Goal: Information Seeking & Learning: Learn about a topic

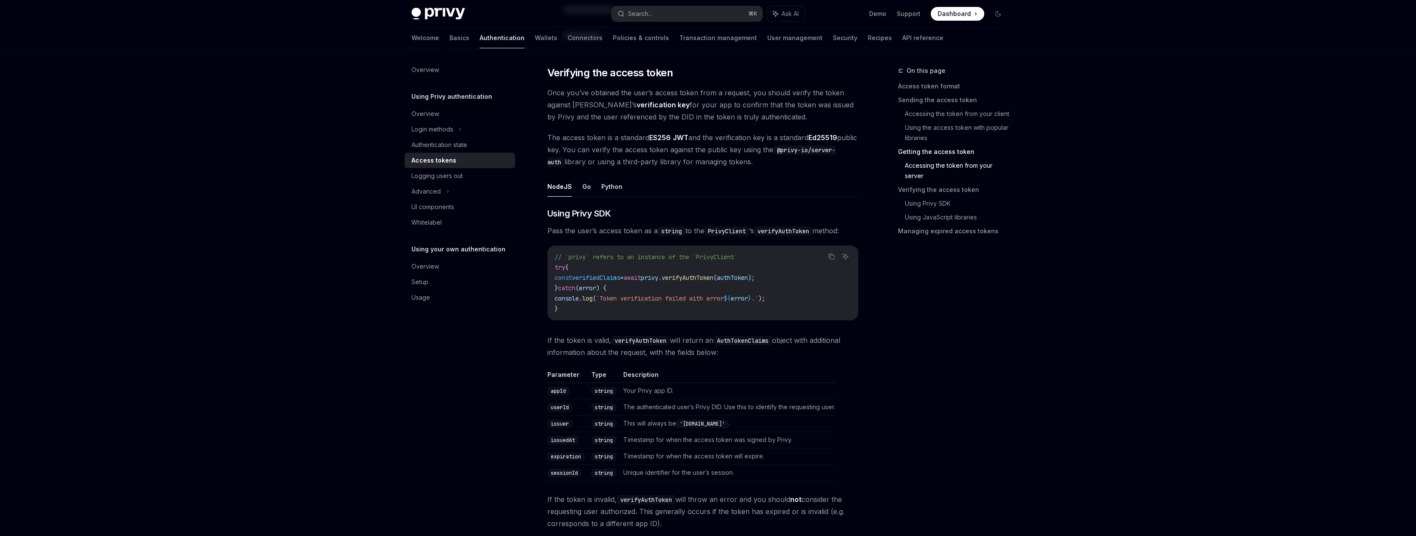
scroll to position [1222, 0]
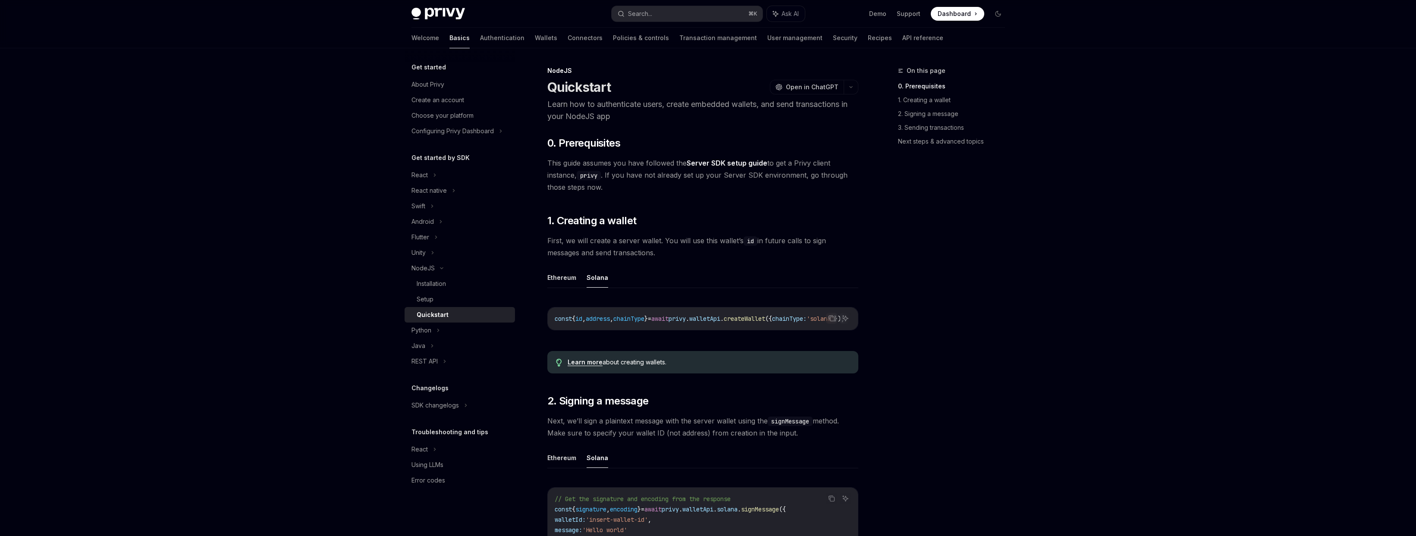
scroll to position [5, 0]
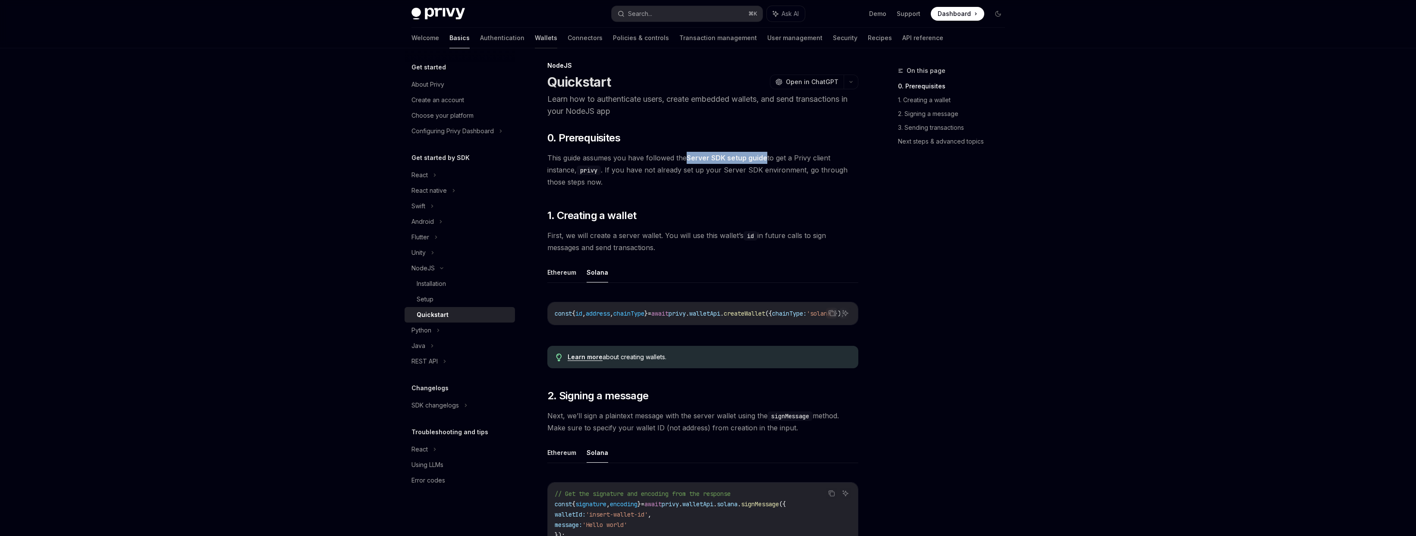
click at [535, 37] on link "Wallets" at bounding box center [546, 38] width 22 height 21
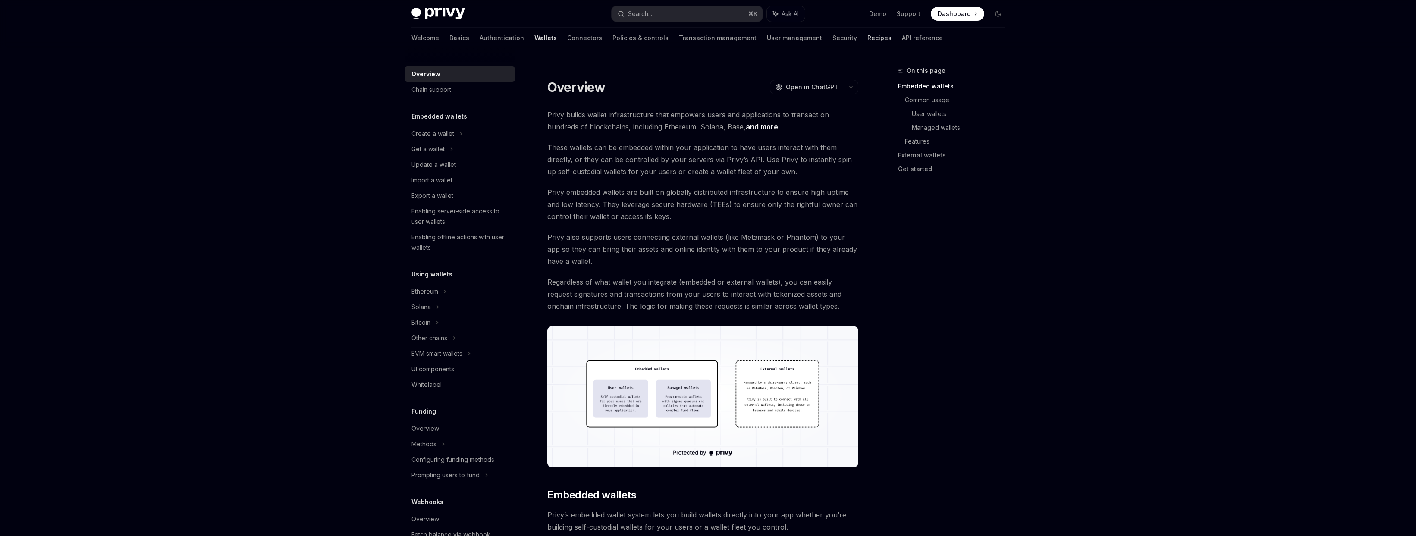
click at [867, 40] on link "Recipes" at bounding box center [879, 38] width 24 height 21
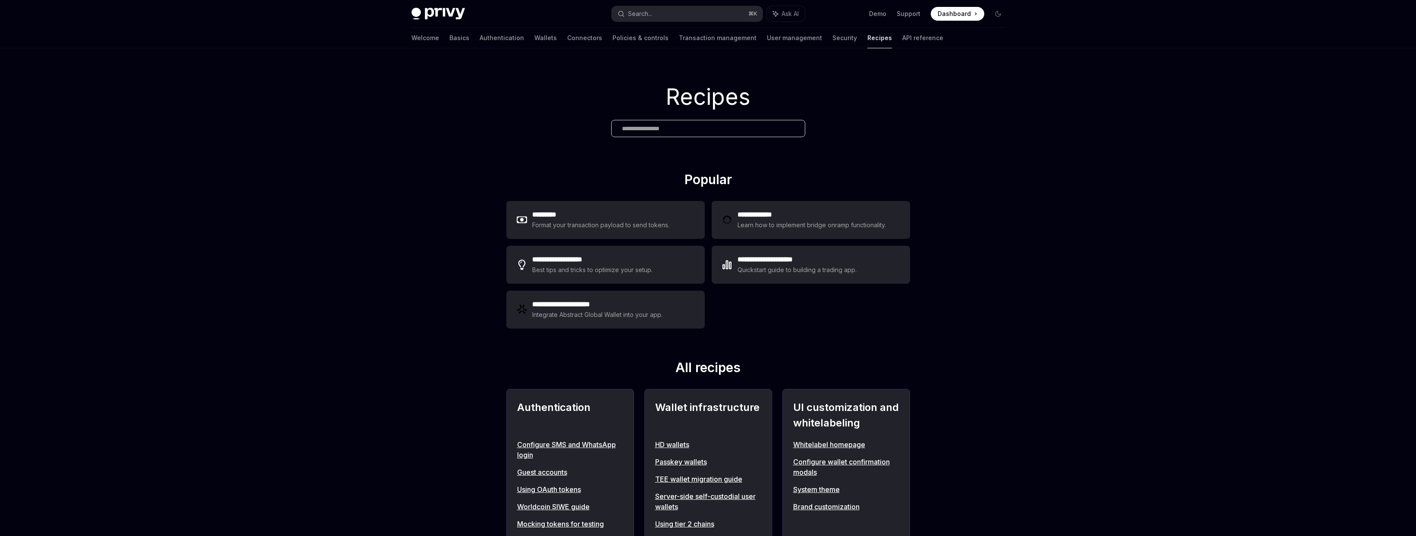
click at [430, 26] on div "Privy Docs home page Search... ⌘ K Ask AI Demo Support Dashboard Dashboard Sear…" at bounding box center [707, 14] width 593 height 28
click at [438, 18] on img at bounding box center [437, 14] width 53 height 12
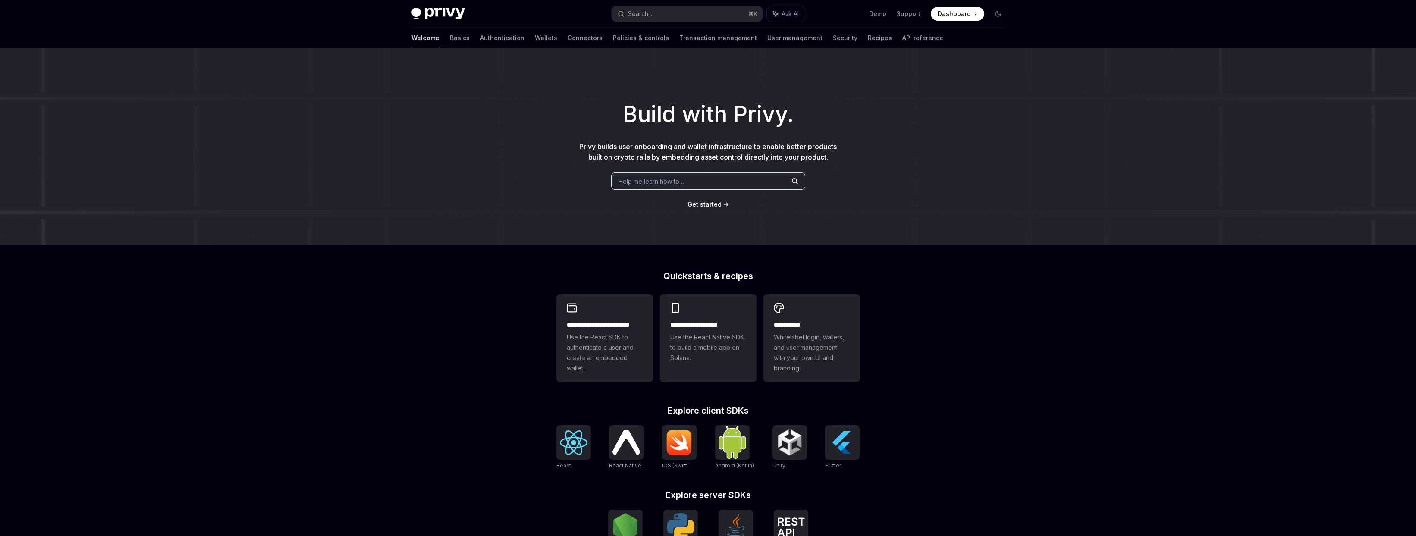
click at [439, 10] on img at bounding box center [437, 14] width 53 height 12
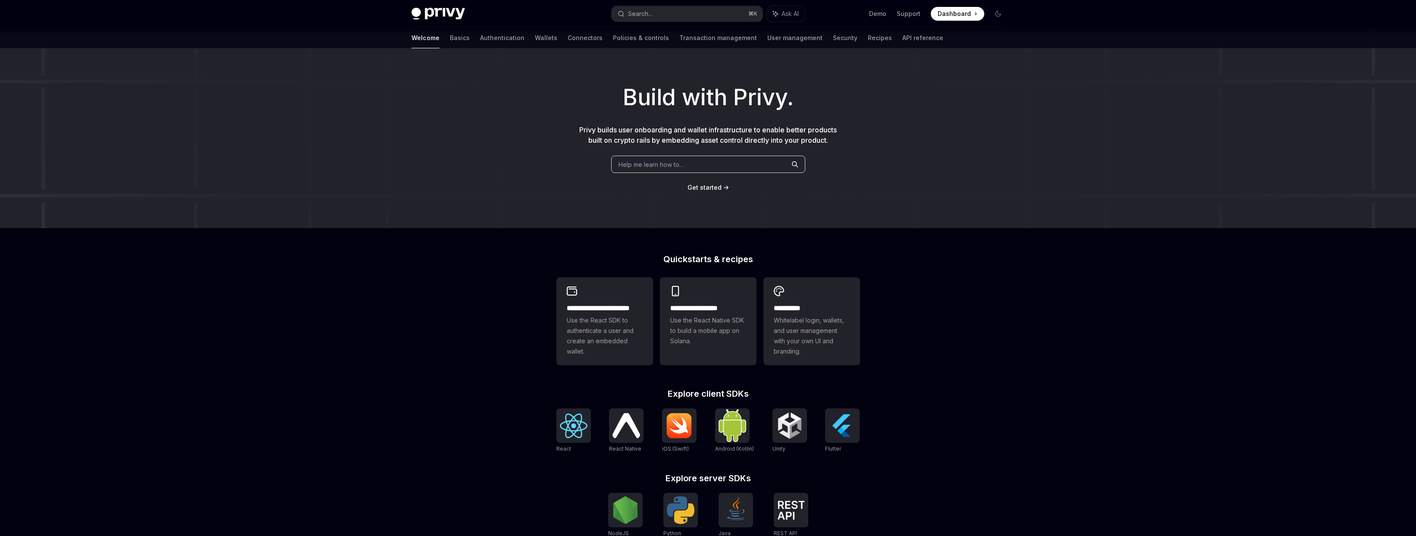
scroll to position [22, 0]
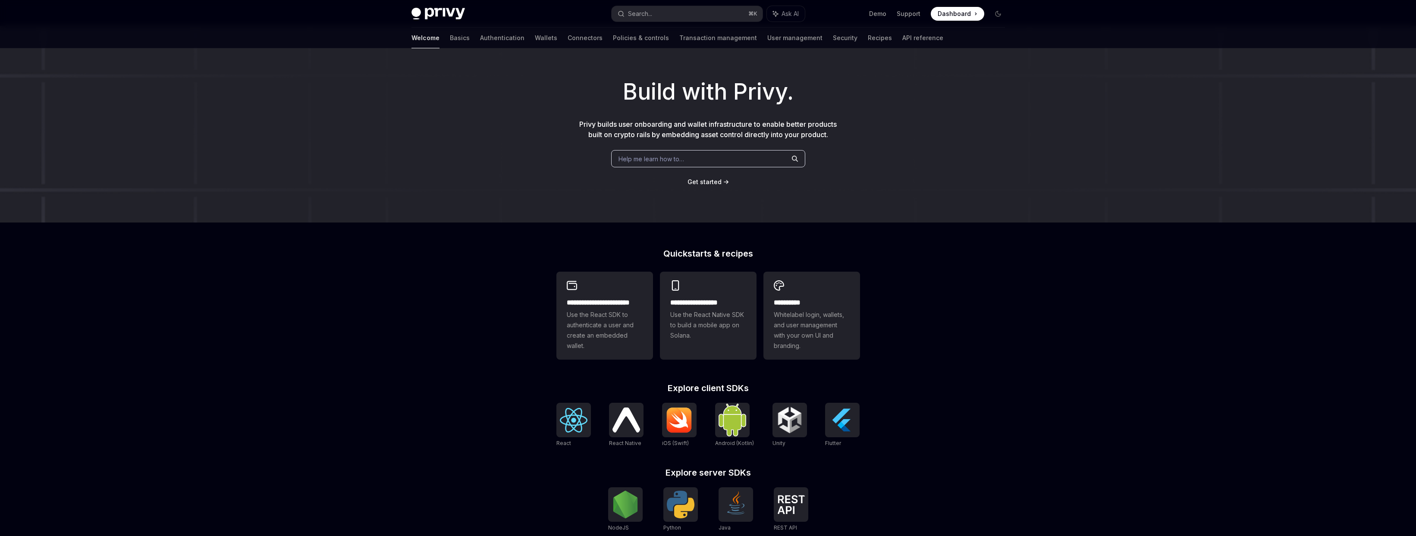
type textarea "*"
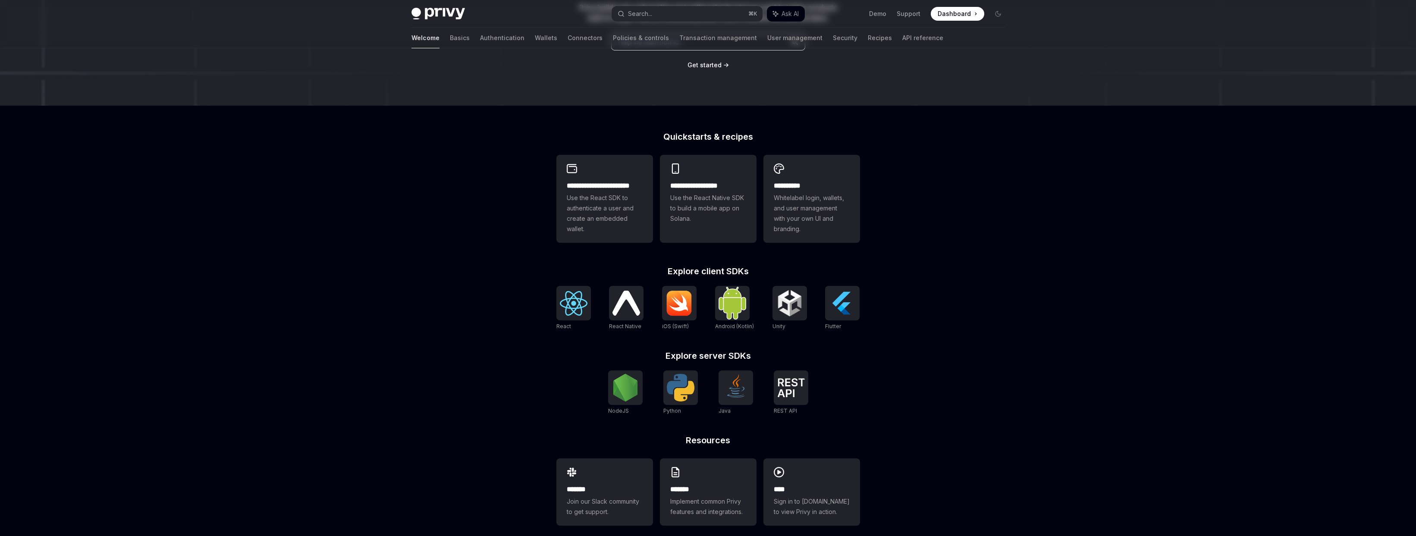
scroll to position [0, 0]
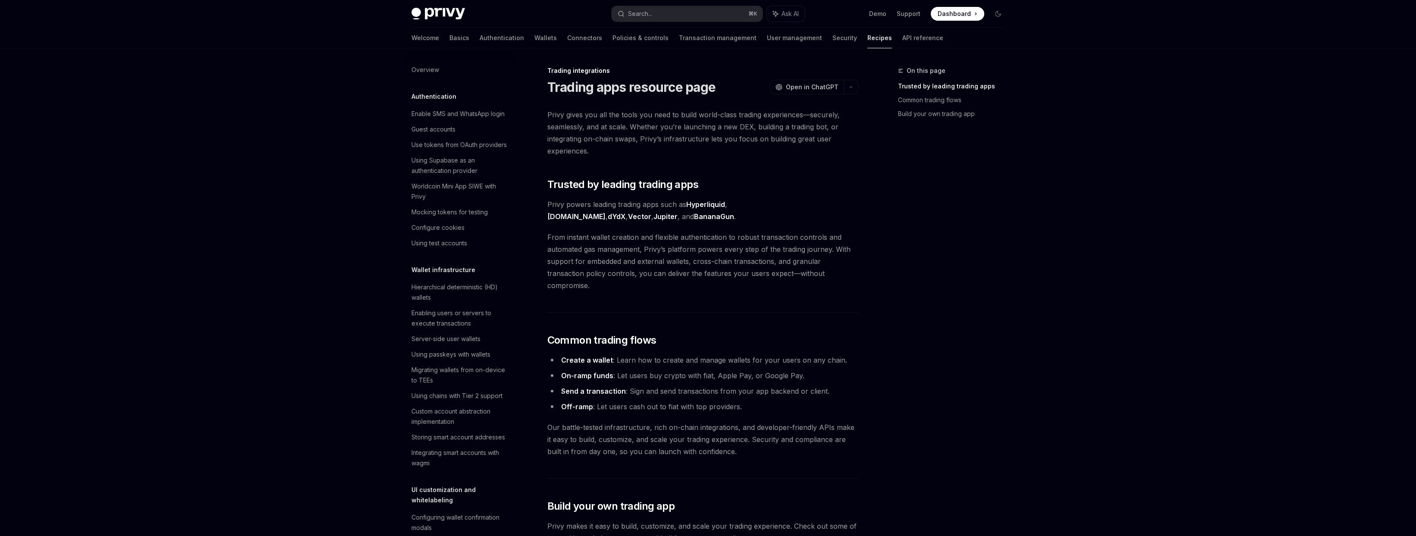
scroll to position [722, 0]
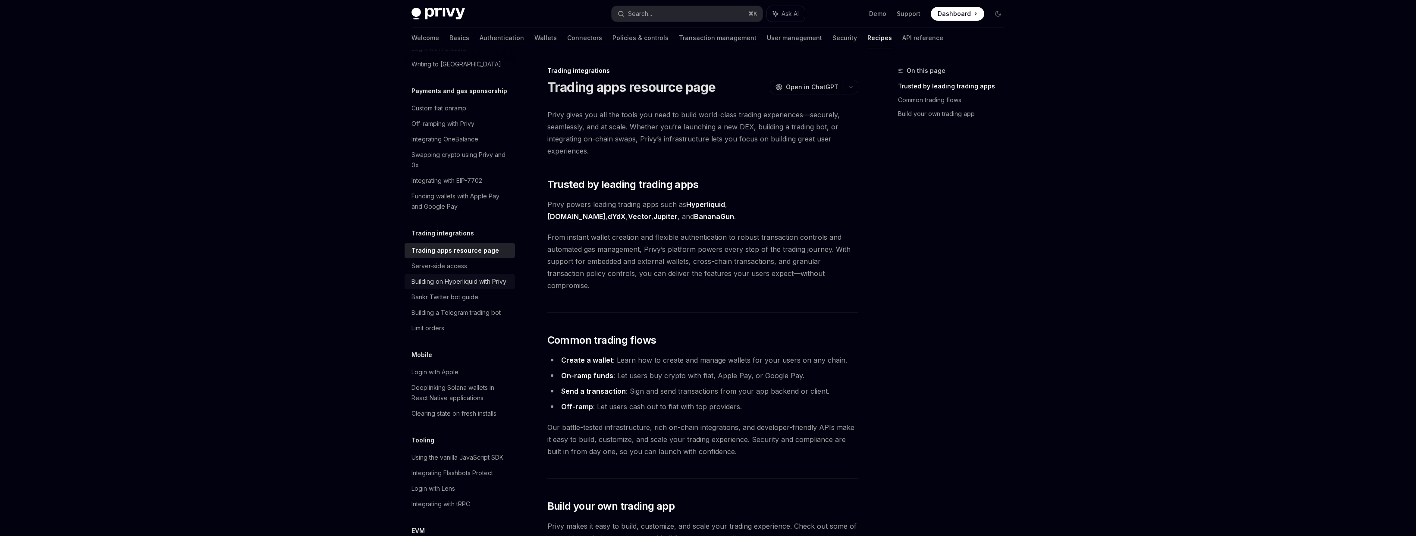
click at [473, 287] on div "Building on Hyperliquid with Privy" at bounding box center [458, 281] width 95 height 10
click at [447, 287] on div "Building on Hyperliquid with Privy" at bounding box center [458, 281] width 95 height 10
click at [419, 287] on div "Building on Hyperliquid with Privy" at bounding box center [458, 281] width 95 height 10
click at [422, 302] on div "Bankr Twitter bot guide" at bounding box center [444, 297] width 67 height 10
click at [429, 318] on div "Building a Telegram trading bot" at bounding box center [455, 313] width 89 height 10
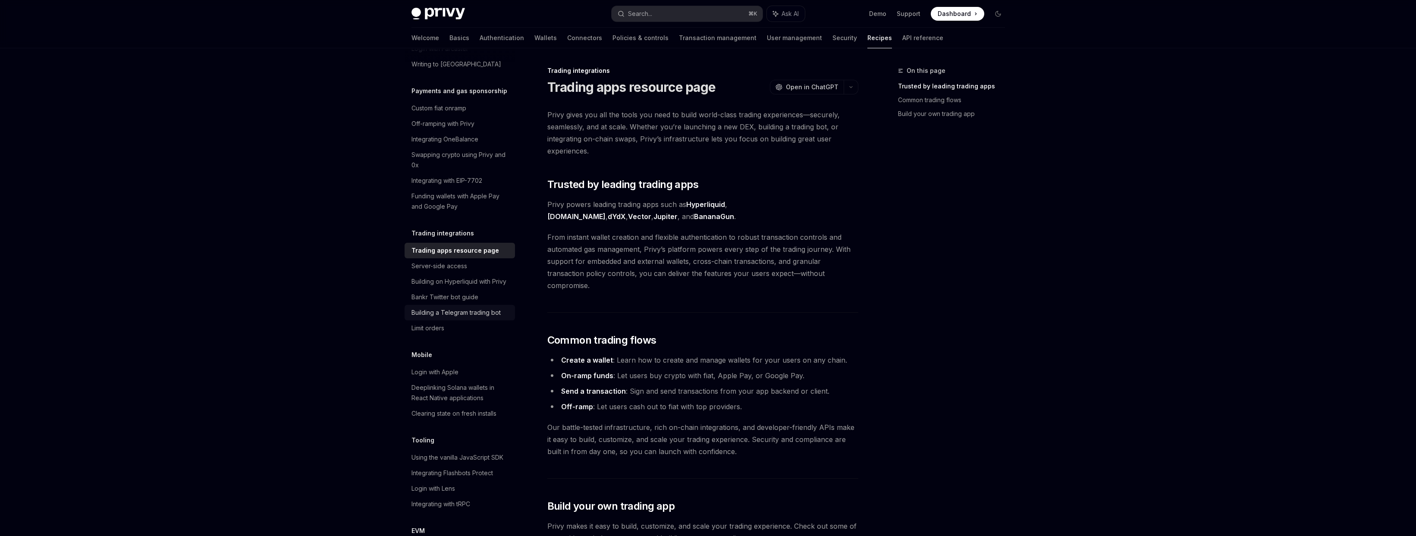
click at [429, 318] on div "Building a Telegram trading bot" at bounding box center [455, 313] width 89 height 10
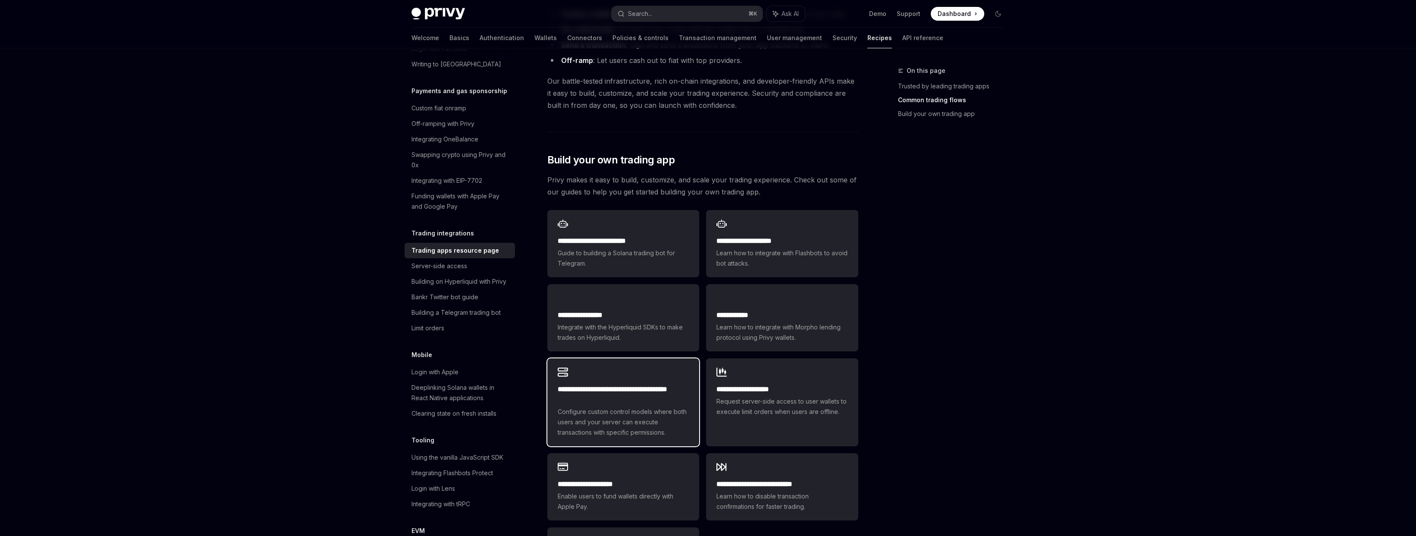
scroll to position [352, 0]
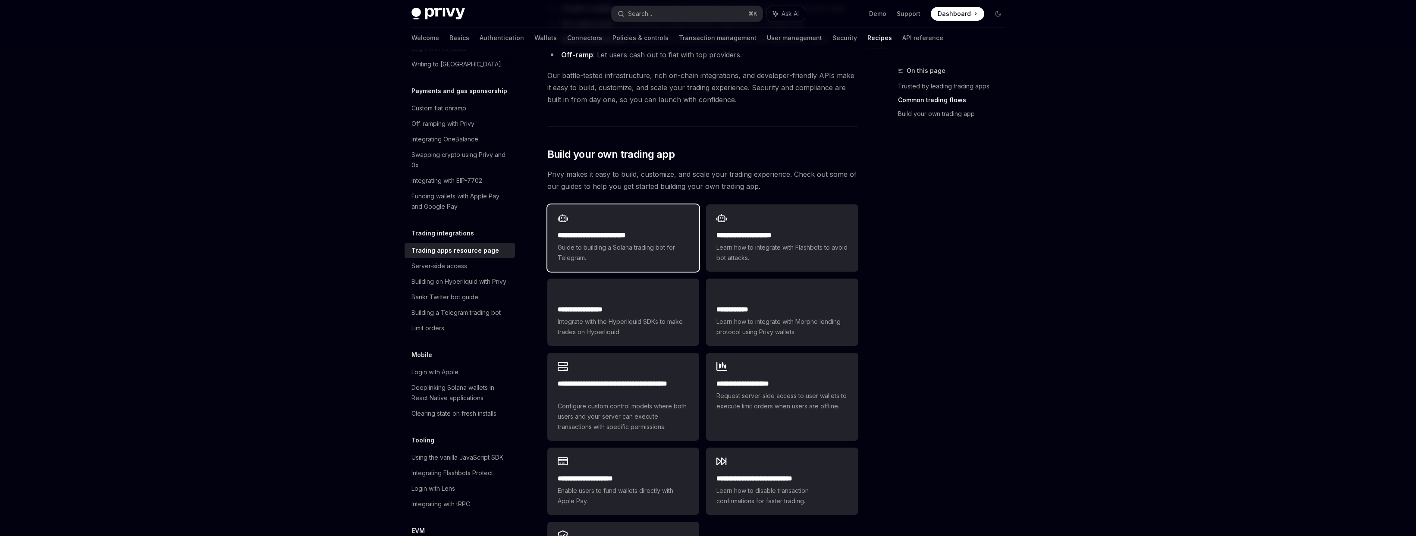
click at [624, 246] on span "Guide to building a Solana trading bot for Telegram." at bounding box center [623, 252] width 131 height 21
click at [641, 242] on span "Guide to building a Solana trading bot for Telegram." at bounding box center [623, 252] width 131 height 21
type textarea "*"
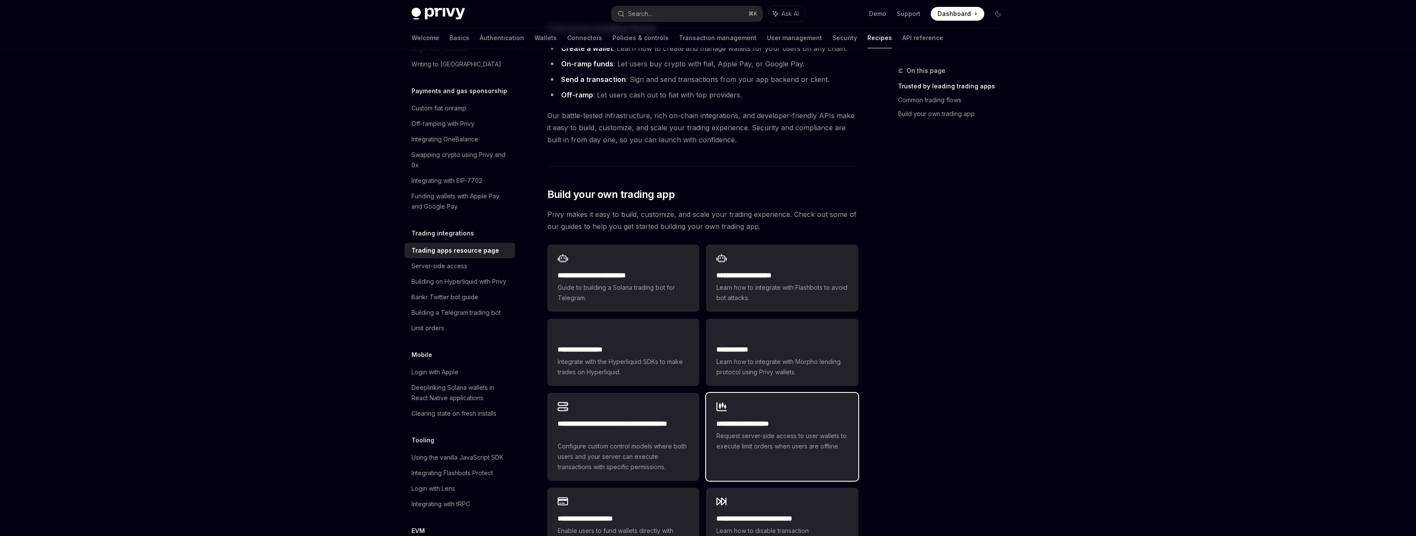
scroll to position [400, 0]
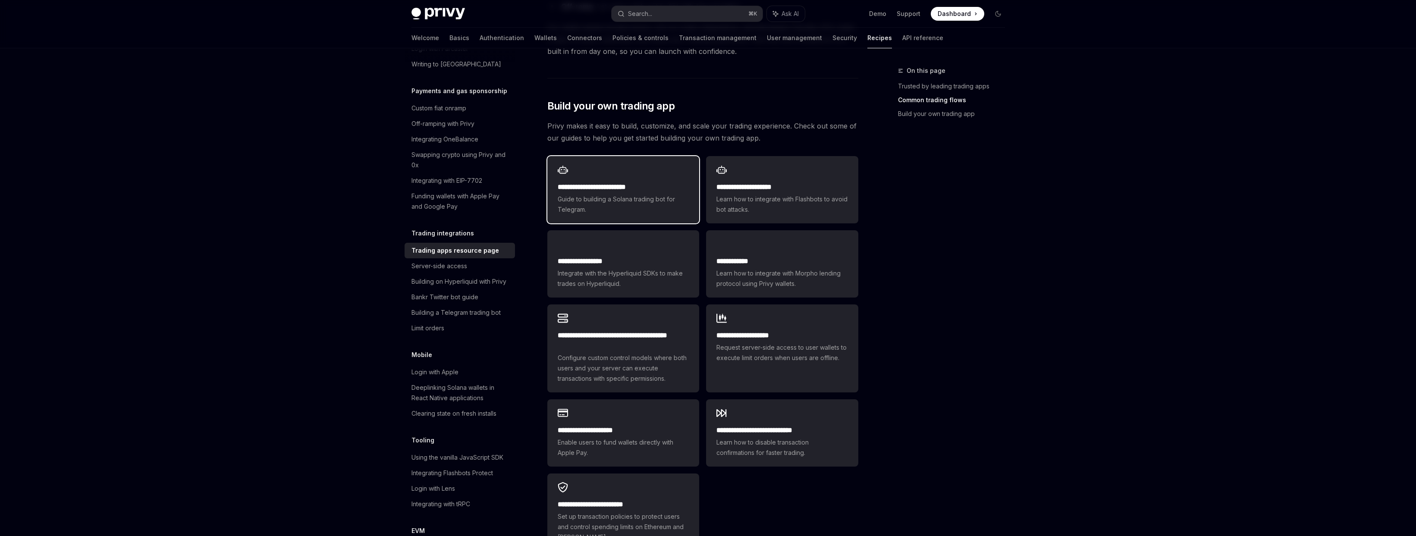
click at [659, 182] on div "**********" at bounding box center [623, 198] width 131 height 33
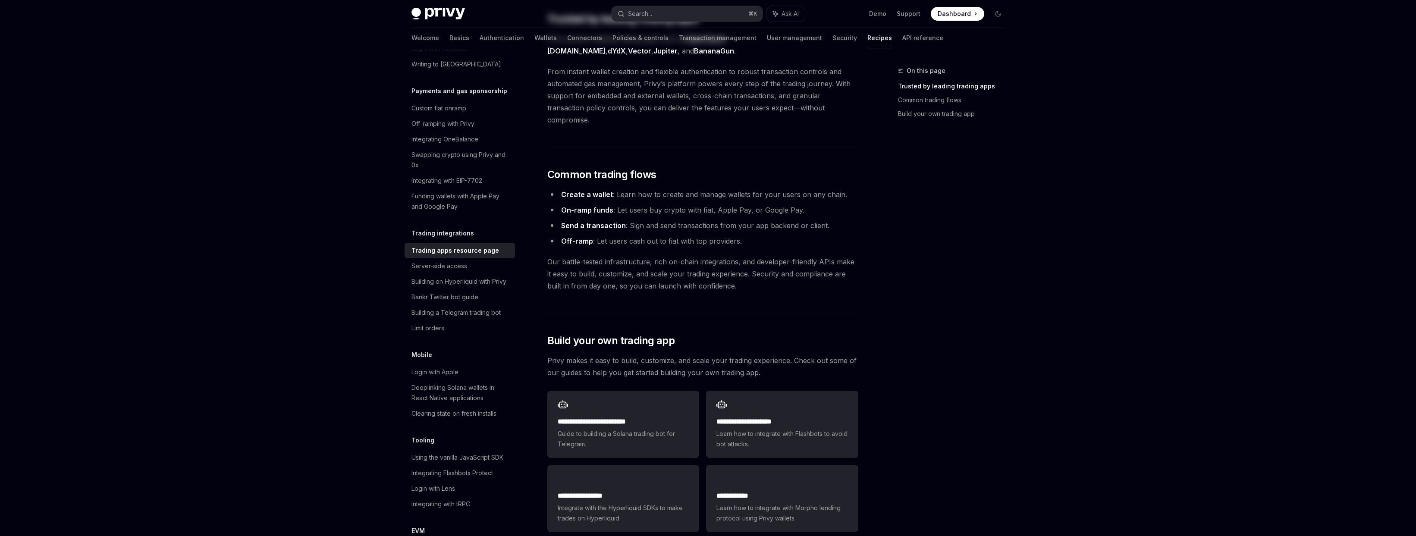
scroll to position [0, 0]
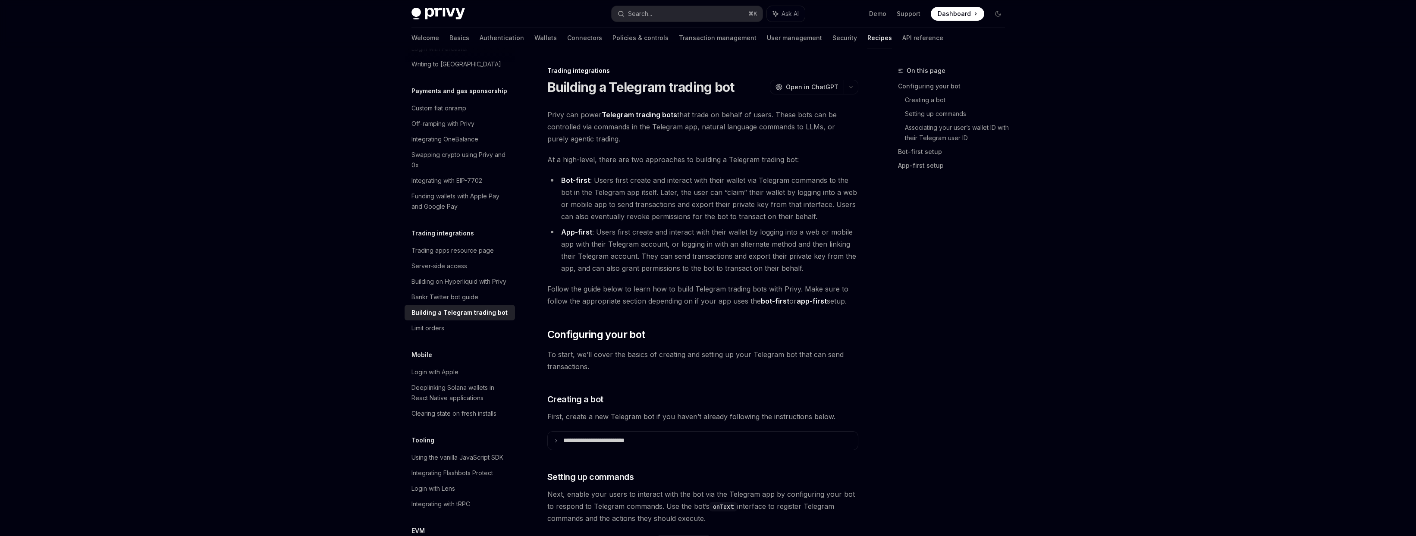
type textarea "*"
